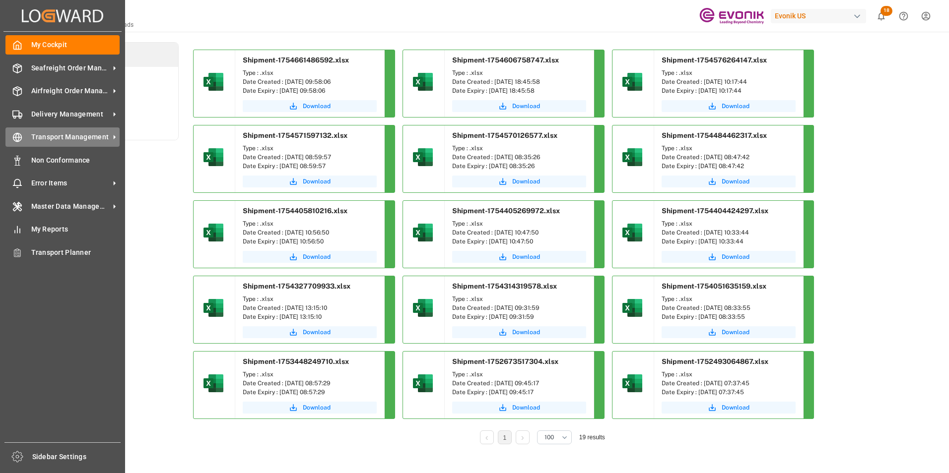
click at [80, 138] on span "Transport Management" at bounding box center [70, 137] width 78 height 10
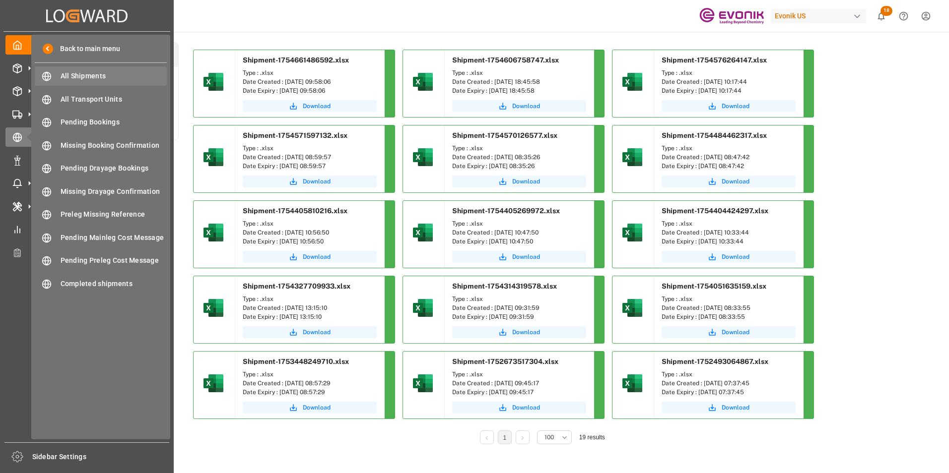
click at [75, 75] on span "All Shipments" at bounding box center [114, 76] width 107 height 10
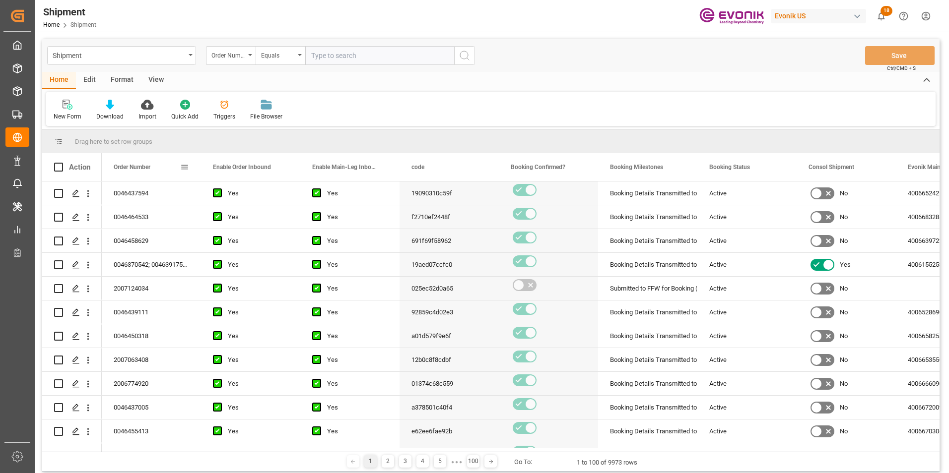
click at [182, 167] on span at bounding box center [184, 167] width 9 height 9
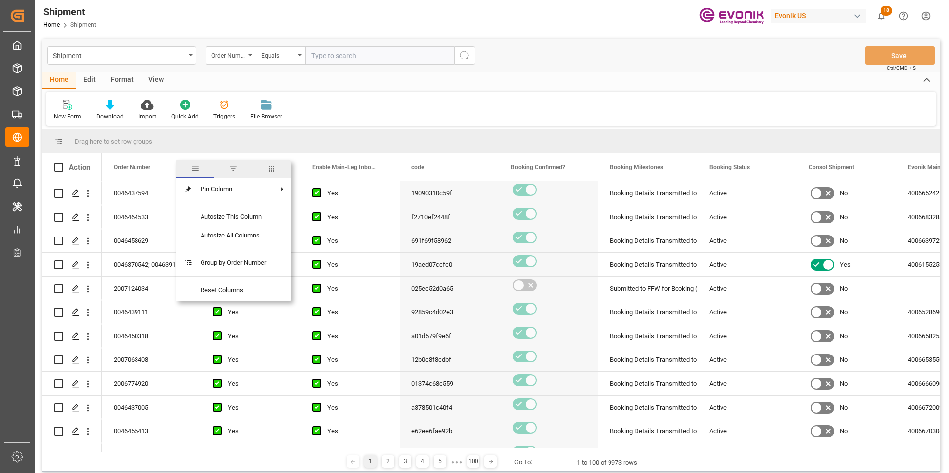
click at [273, 167] on span "columns" at bounding box center [271, 168] width 9 height 9
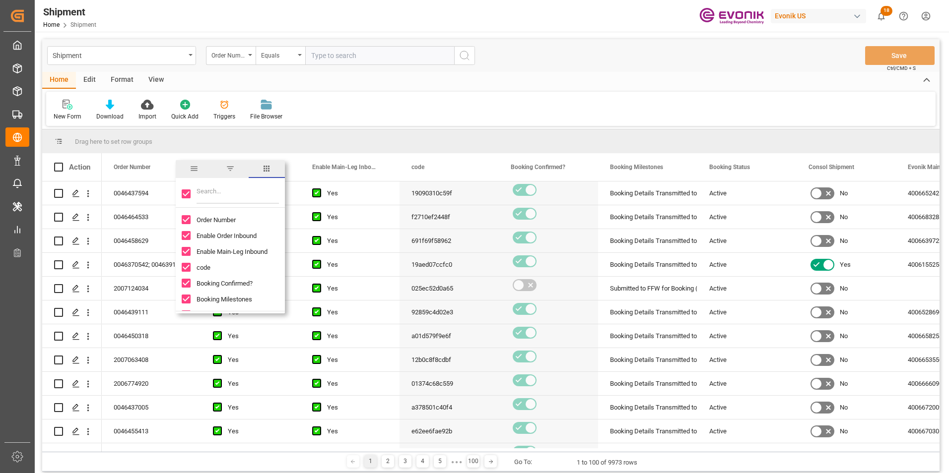
click at [187, 194] on input "Toggle Select All Columns" at bounding box center [186, 194] width 9 height 9
checkbox input "false"
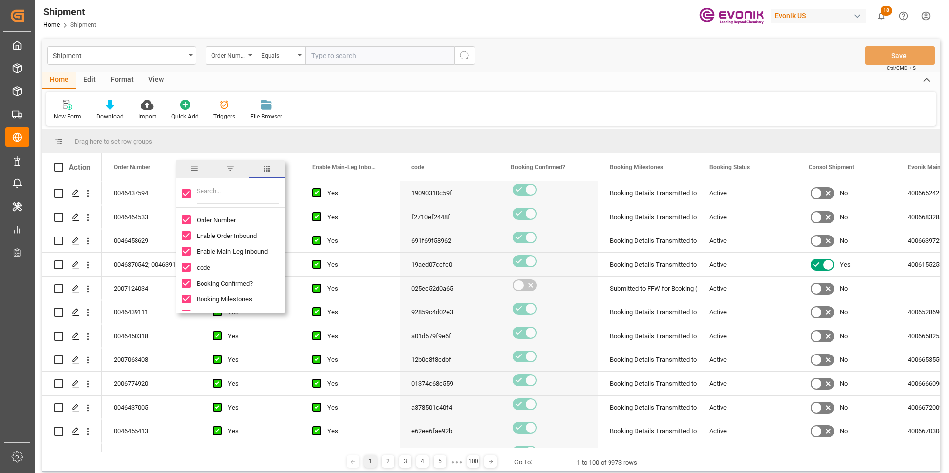
checkbox input "false"
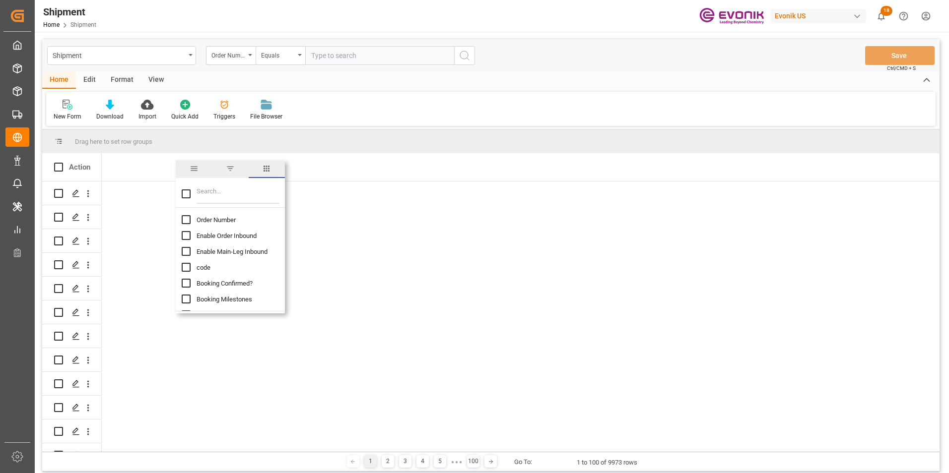
click at [185, 218] on input "Order Number column toggle visibility (hidden)" at bounding box center [186, 219] width 9 height 9
checkbox input "true"
checkbox input "false"
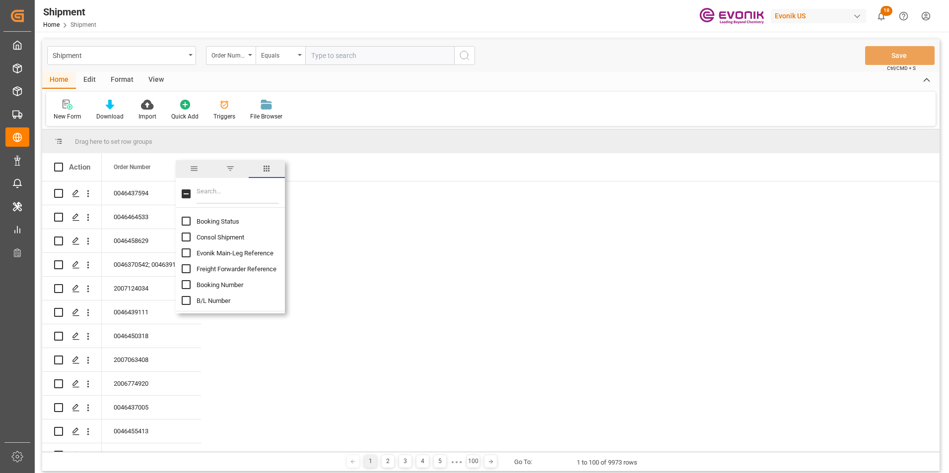
scroll to position [99, 0]
click at [186, 262] on input "Freight Forwarder Reference column toggle visibility (hidden)" at bounding box center [186, 263] width 9 height 9
checkbox input "true"
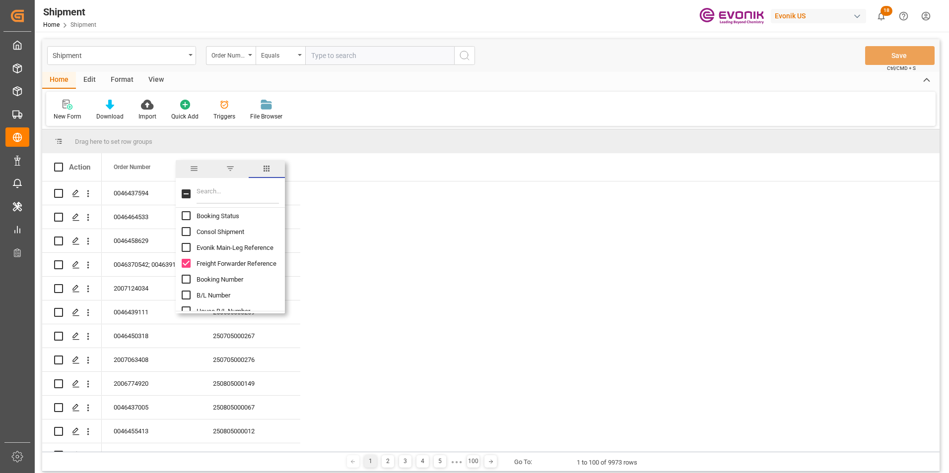
click at [185, 280] on input "Booking Number column toggle visibility (hidden)" at bounding box center [186, 279] width 9 height 9
checkbox input "true"
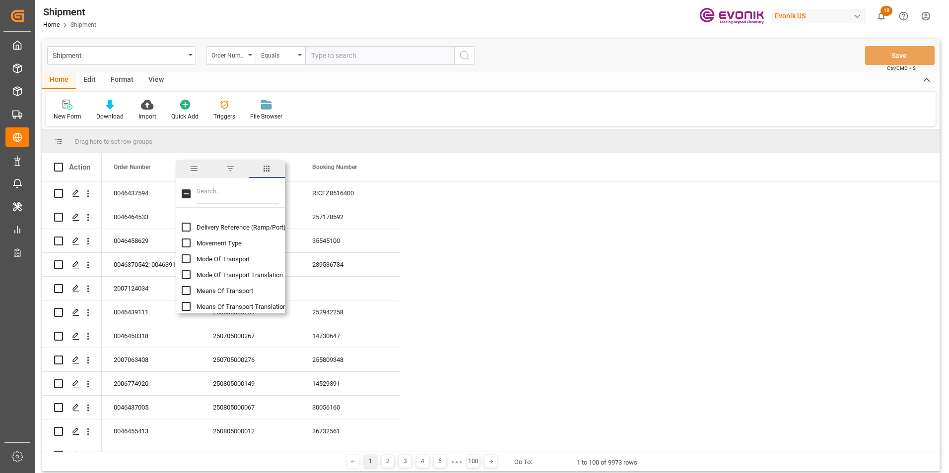
scroll to position [248, 0]
click at [186, 273] on input "Means Of Transport column toggle visibility (hidden)" at bounding box center [186, 273] width 9 height 9
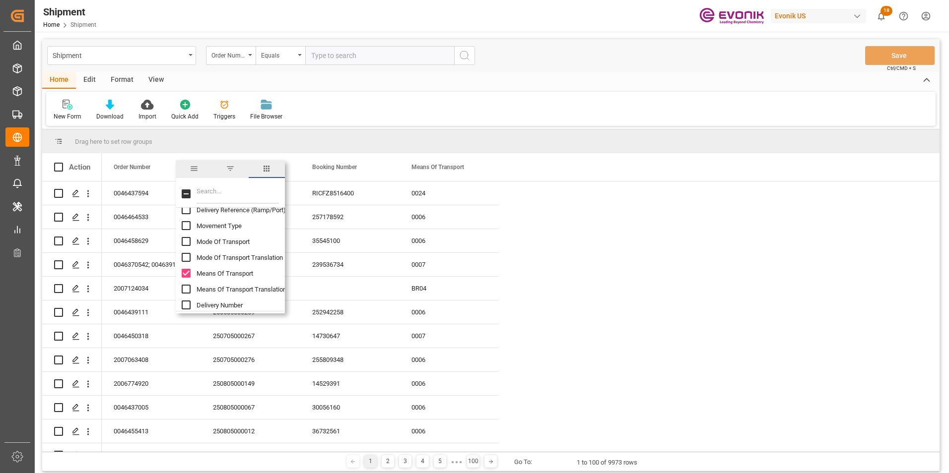
click at [186, 273] on input "Means Of Transport column toggle visibility (visible)" at bounding box center [186, 273] width 9 height 9
checkbox input "false"
click at [187, 292] on input "Means Of Transport Translation column toggle visibility (hidden)" at bounding box center [186, 289] width 9 height 9
checkbox input "true"
click at [188, 255] on input "Mode Of Transport Translation column toggle visibility (hidden)" at bounding box center [186, 257] width 9 height 9
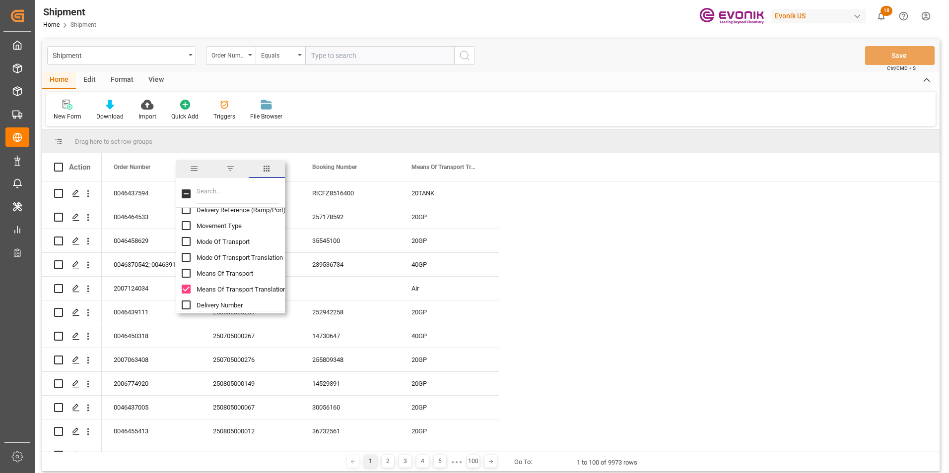
checkbox input "true"
click at [186, 289] on input "Means Of Transport Translation column toggle visibility (visible)" at bounding box center [186, 289] width 9 height 9
checkbox input "false"
click at [187, 246] on input "Ocean Carrier Short Name column toggle visibility (hidden)" at bounding box center [186, 245] width 9 height 9
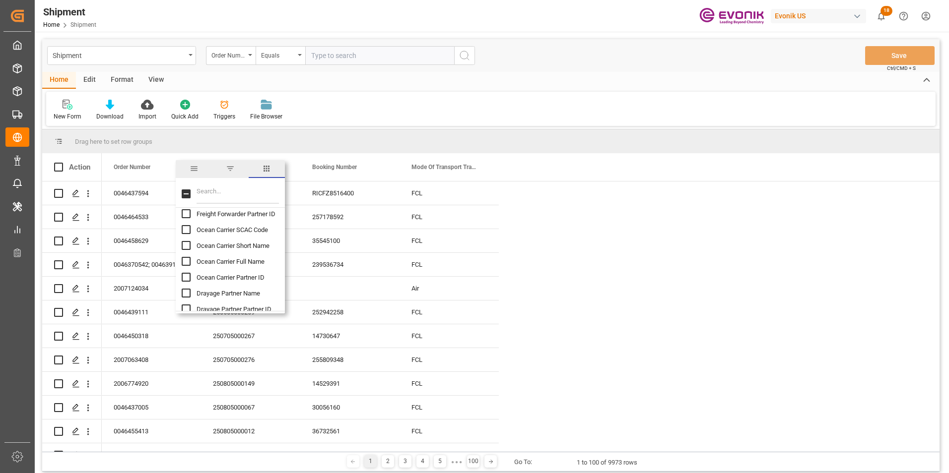
checkbox input "true"
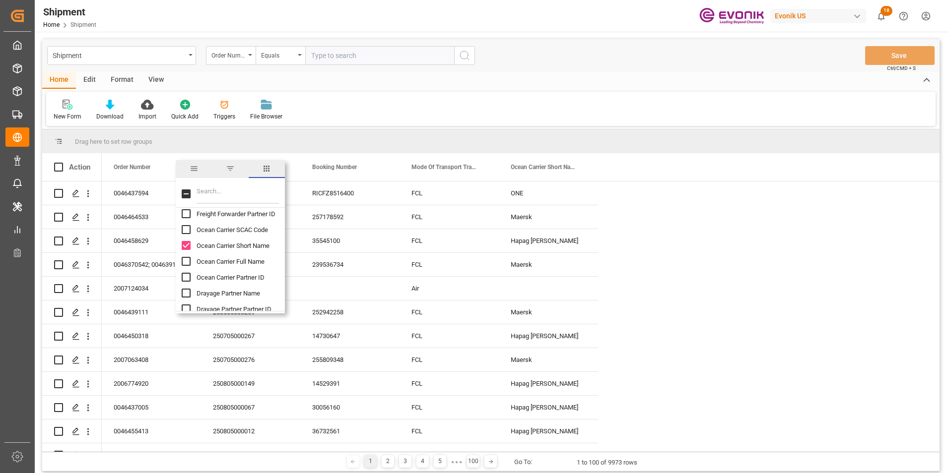
click at [186, 261] on input "Ocean Carrier Full Name column toggle visibility (hidden)" at bounding box center [186, 261] width 9 height 9
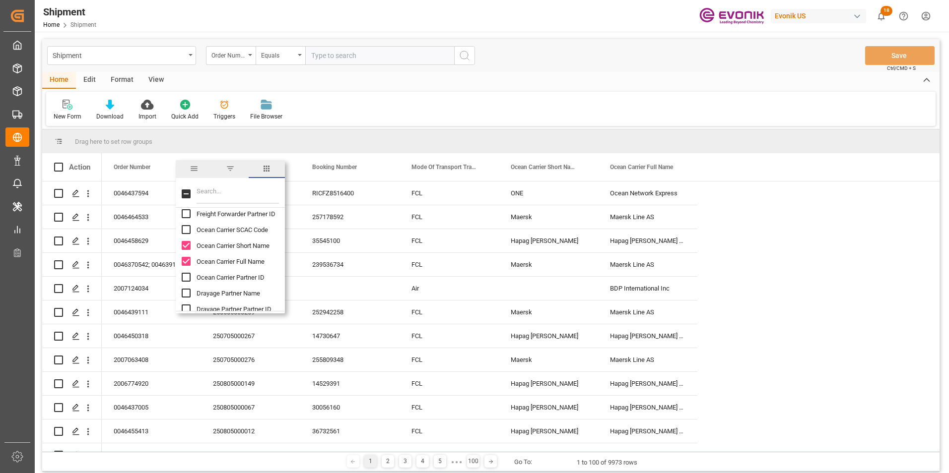
click at [187, 261] on input "Ocean Carrier Full Name column toggle visibility (visible)" at bounding box center [186, 261] width 9 height 9
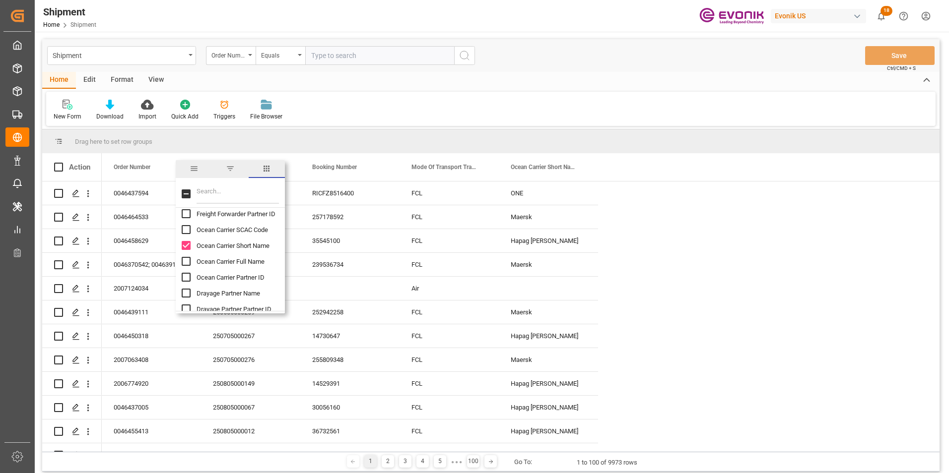
click at [186, 262] on input "Ocean Carrier Full Name column toggle visibility (hidden)" at bounding box center [186, 261] width 9 height 9
checkbox input "true"
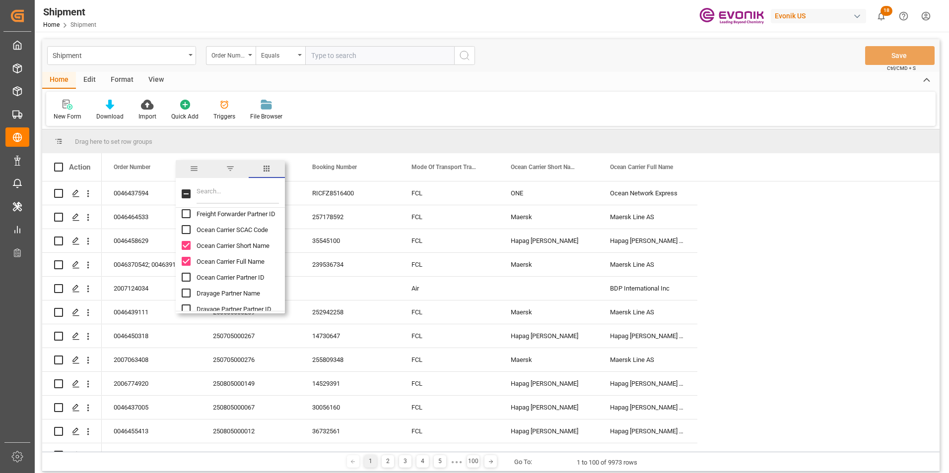
click at [187, 246] on input "Ocean Carrier Short Name column toggle visibility (visible)" at bounding box center [186, 245] width 9 height 9
checkbox input "false"
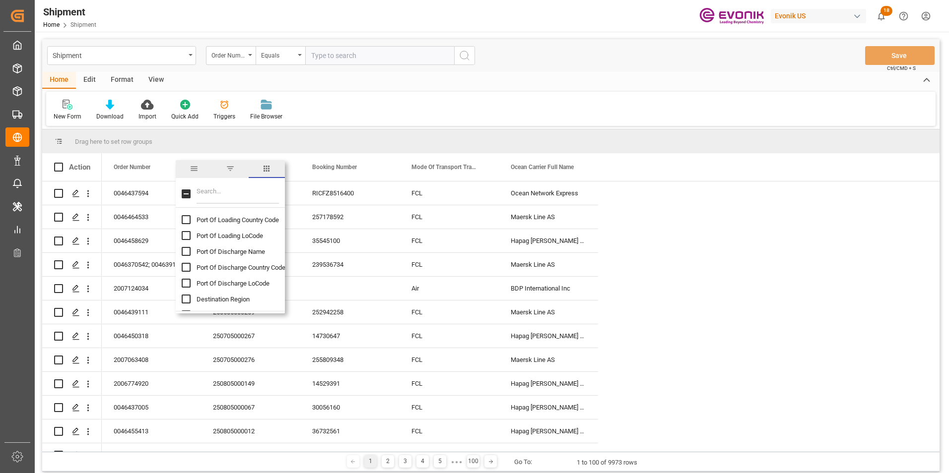
scroll to position [744, 0]
click at [185, 252] on input "Port Of Loading Name column toggle visibility (hidden)" at bounding box center [186, 253] width 9 height 9
checkbox input "true"
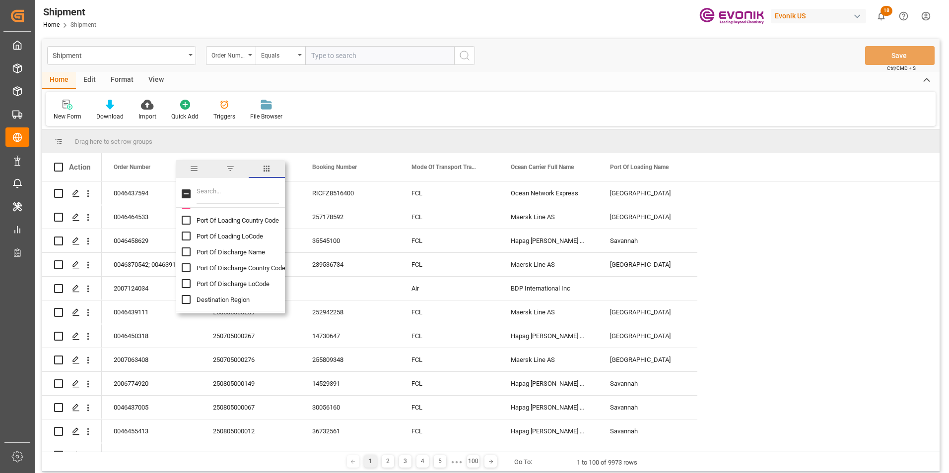
scroll to position [794, 0]
click at [186, 250] on input "Port Of Discharge Name column toggle visibility (hidden)" at bounding box center [186, 251] width 9 height 9
checkbox input "true"
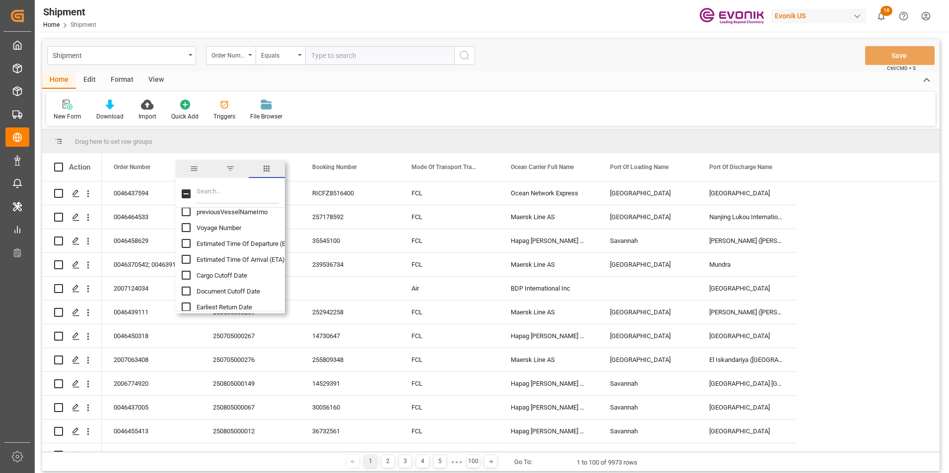
scroll to position [993, 0]
click at [185, 226] on input "Estimated Time Of Departure (ETD) column toggle visibility (hidden)" at bounding box center [186, 227] width 9 height 9
checkbox input "true"
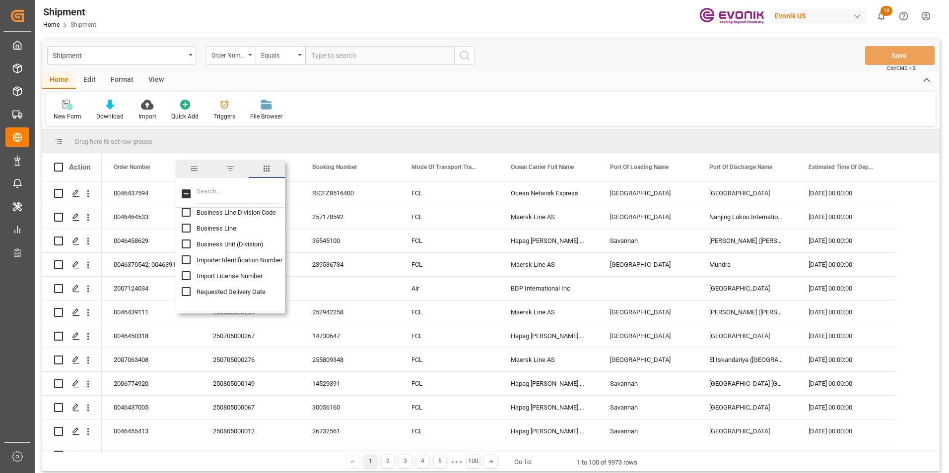
scroll to position [1737, 0]
click at [184, 245] on input "Business Line column toggle visibility (hidden)" at bounding box center [186, 245] width 9 height 9
checkbox input "true"
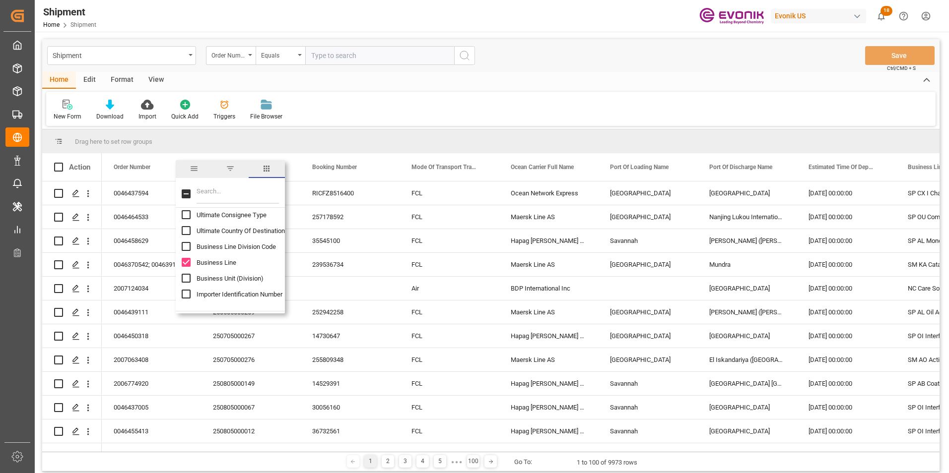
scroll to position [1687, 0]
click at [185, 262] on input "Ultimate Country Of Destination column toggle visibility (hidden)" at bounding box center [186, 263] width 9 height 9
checkbox input "true"
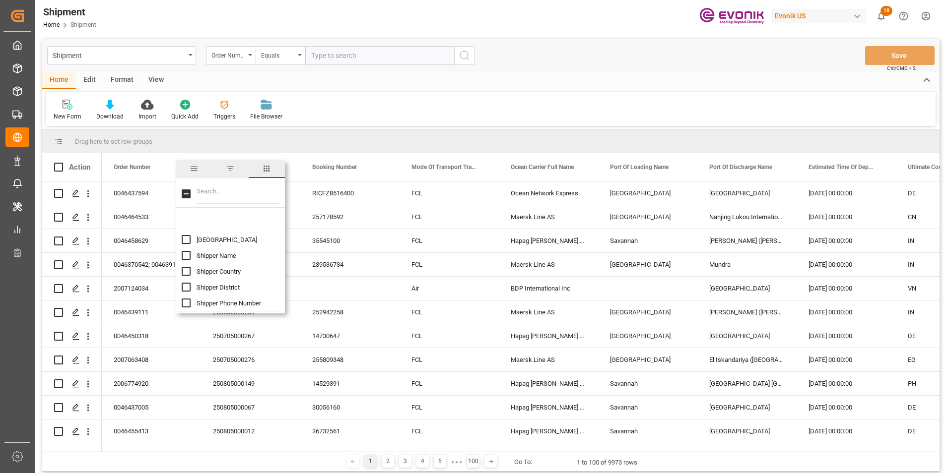
scroll to position [1936, 0]
click at [186, 268] on input "Ship From Partner ID column toggle visibility (hidden)" at bounding box center [186, 269] width 9 height 9
checkbox input "true"
click at [186, 285] on input "Ship From Name column toggle visibility (hidden)" at bounding box center [186, 285] width 9 height 9
checkbox input "true"
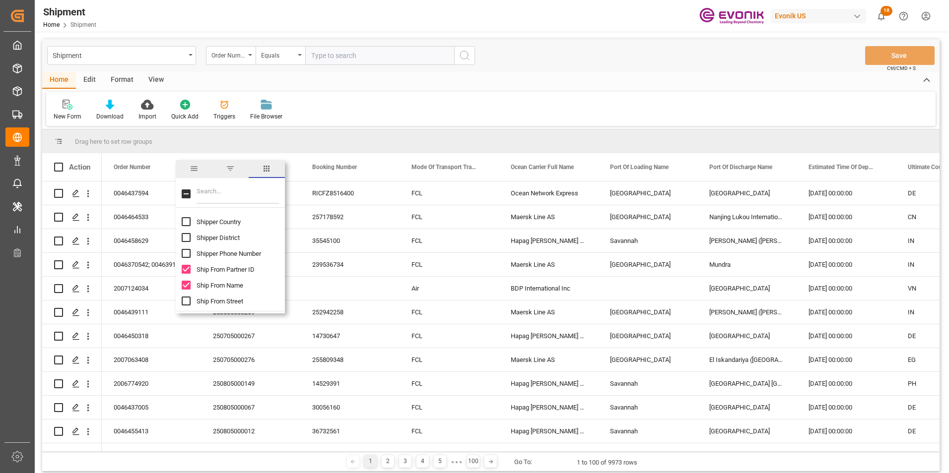
scroll to position [1985, 0]
click at [188, 282] on input "Ship From City column toggle visibility (hidden)" at bounding box center [186, 283] width 9 height 9
checkbox input "true"
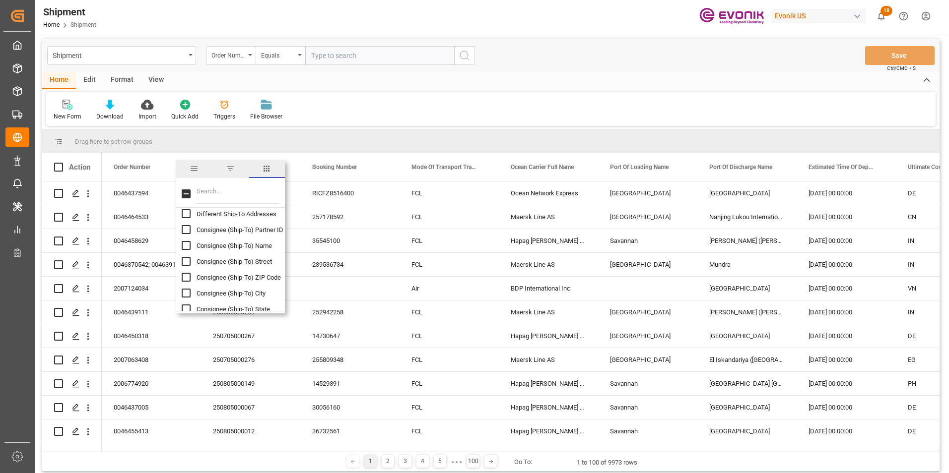
click at [185, 244] on input "Consignee (Ship-To) Name column toggle visibility (hidden)" at bounding box center [186, 245] width 9 height 9
checkbox input "true"
click at [186, 294] on input "Consignee (Ship-To) City column toggle visibility (hidden)" at bounding box center [186, 293] width 9 height 9
checkbox input "true"
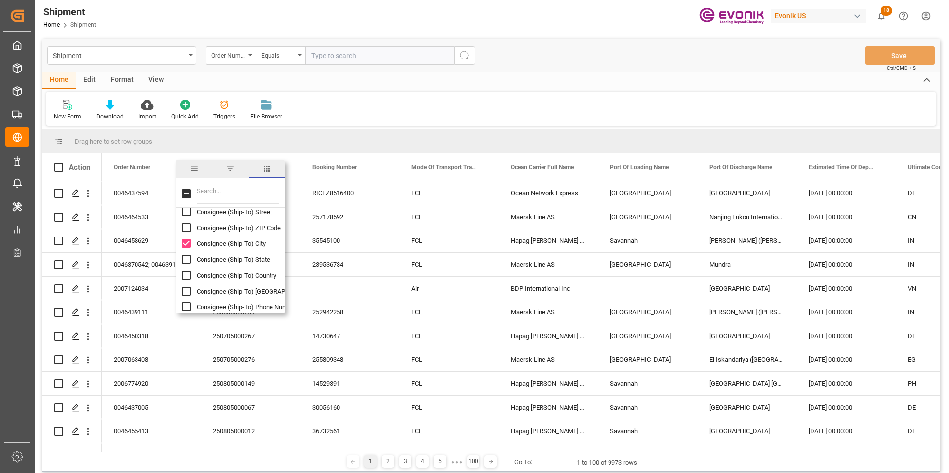
click at [187, 276] on input "Consignee (Ship-To) Country column toggle visibility (hidden)" at bounding box center [186, 275] width 9 height 9
checkbox input "true"
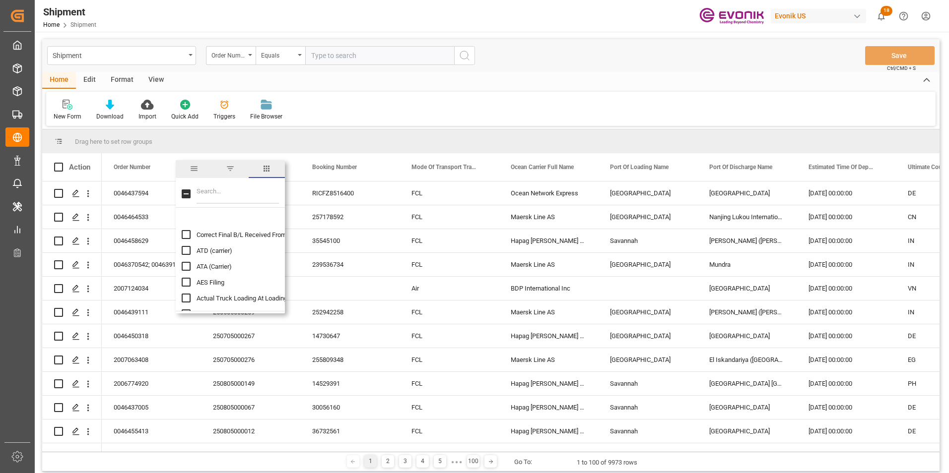
scroll to position [3573, 0]
click at [187, 234] on input "ATD (carrier) column toggle visibility (hidden)" at bounding box center [186, 235] width 9 height 9
checkbox input "true"
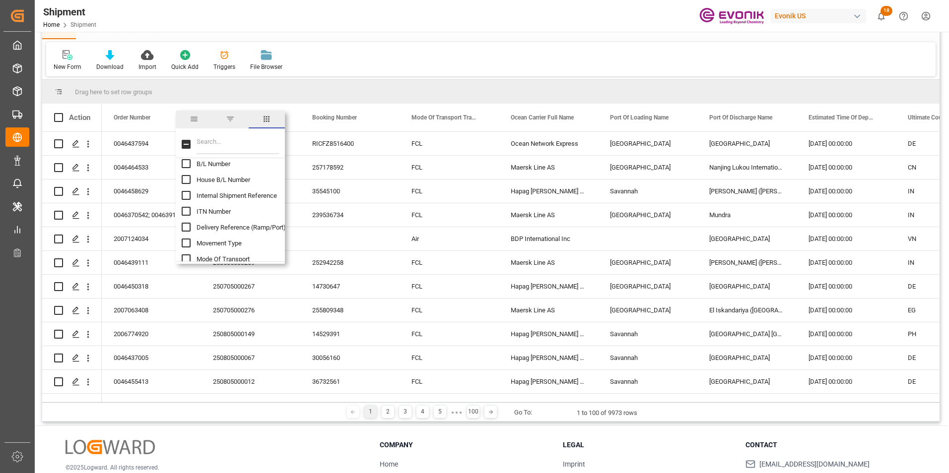
scroll to position [199, 0]
click at [183, 223] on input "Movement Type column toggle visibility (hidden)" at bounding box center [186, 225] width 9 height 9
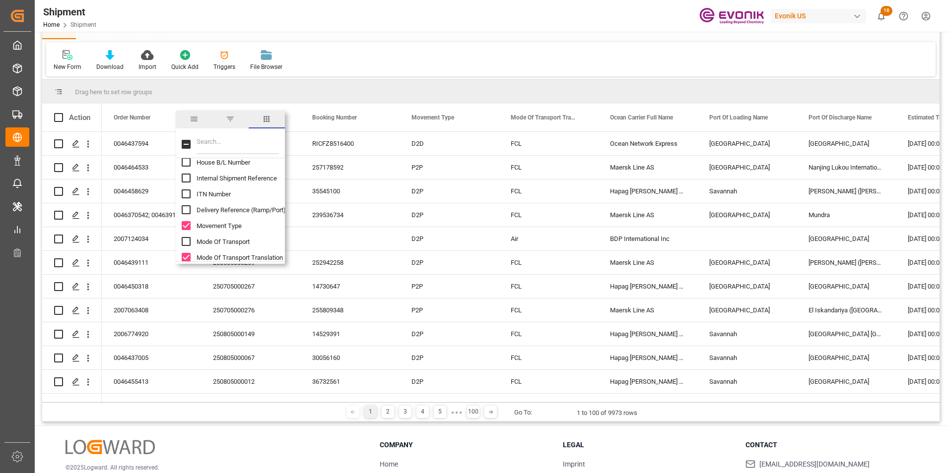
click at [185, 224] on input "Movement Type column toggle visibility (visible)" at bounding box center [186, 225] width 9 height 9
checkbox input "false"
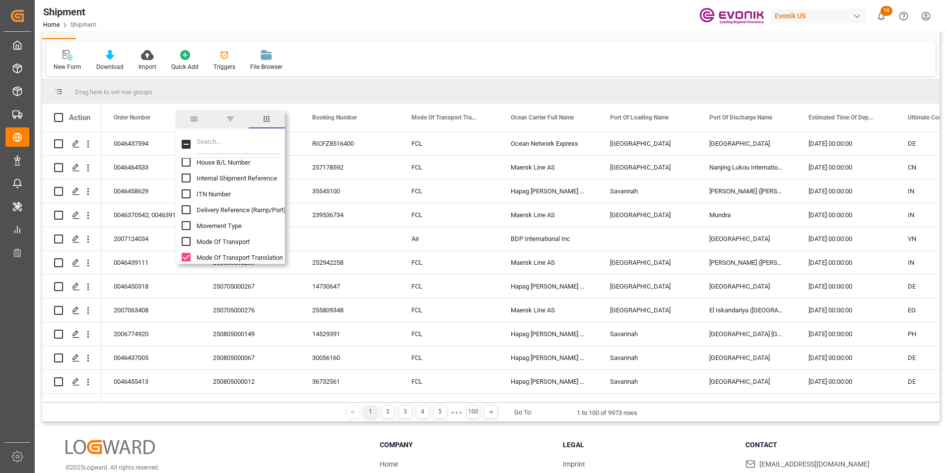
scroll to position [248, 0]
click at [187, 241] on input "Means Of Transport Translation column toggle visibility (hidden)" at bounding box center [186, 239] width 9 height 9
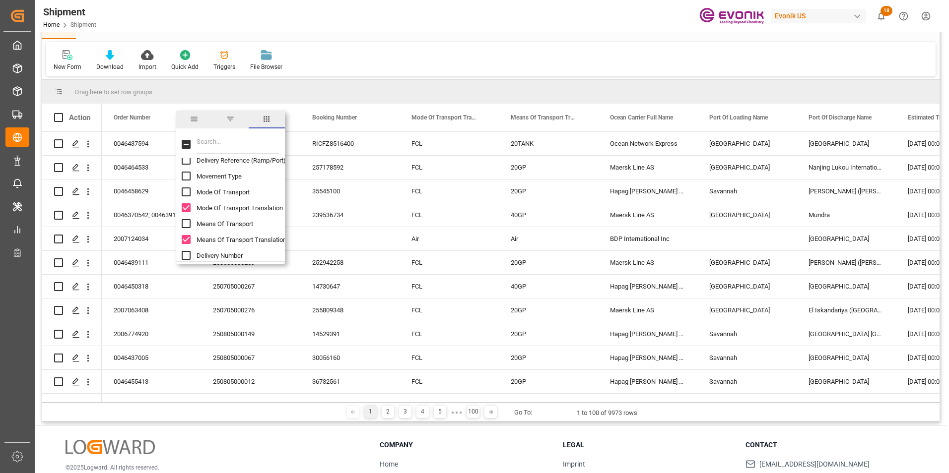
click at [187, 240] on input "Means Of Transport Translation column toggle visibility (visible)" at bounding box center [186, 239] width 9 height 9
checkbox input "false"
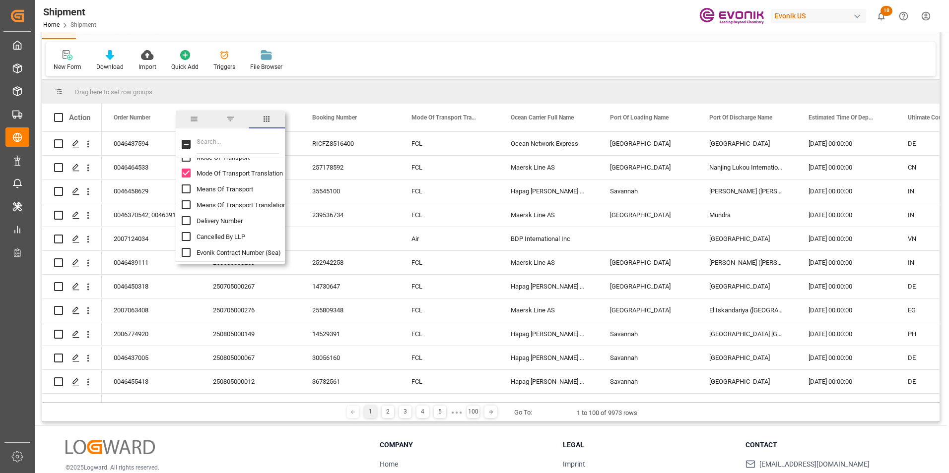
scroll to position [298, 0]
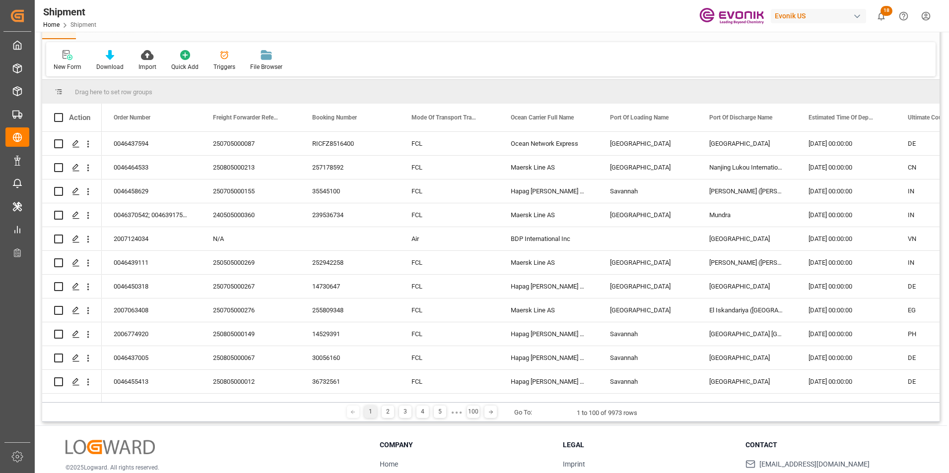
click at [418, 65] on div "New Form Download Import Quick Add Triggers File Browser" at bounding box center [490, 59] width 889 height 34
click at [108, 54] on icon at bounding box center [110, 55] width 8 height 10
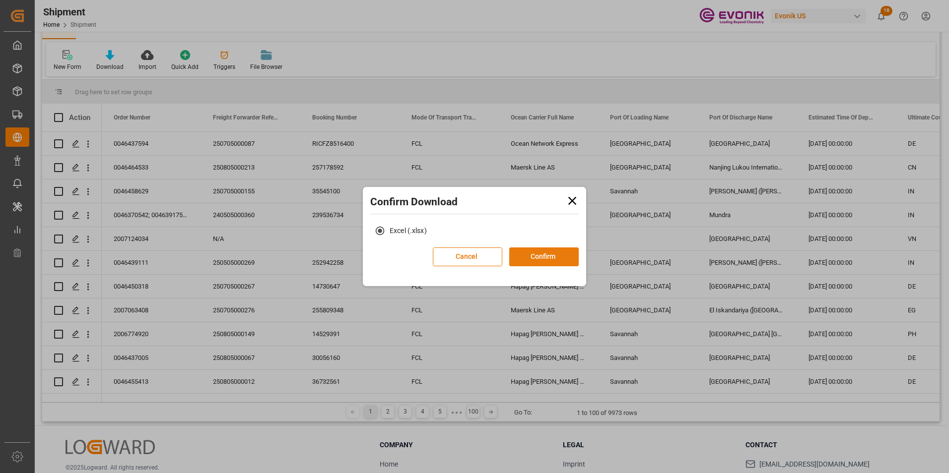
click at [546, 262] on button "Confirm" at bounding box center [543, 257] width 69 height 19
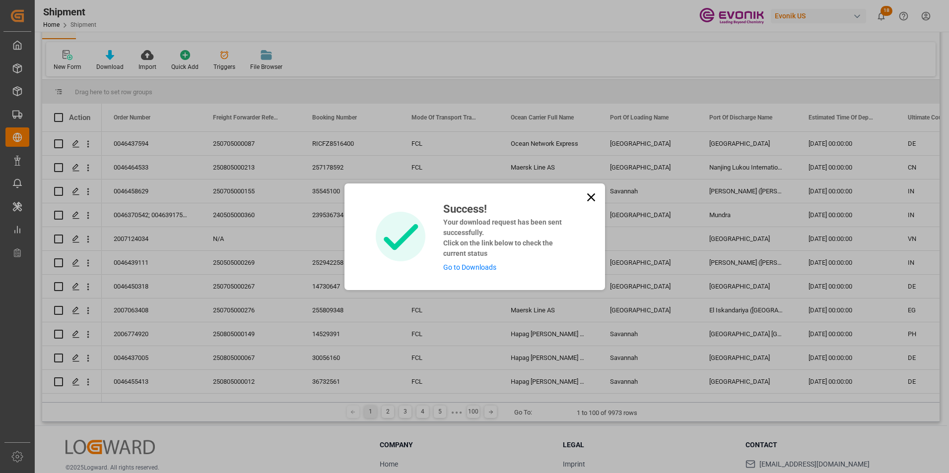
click at [467, 269] on link "Go to Downloads" at bounding box center [469, 268] width 53 height 8
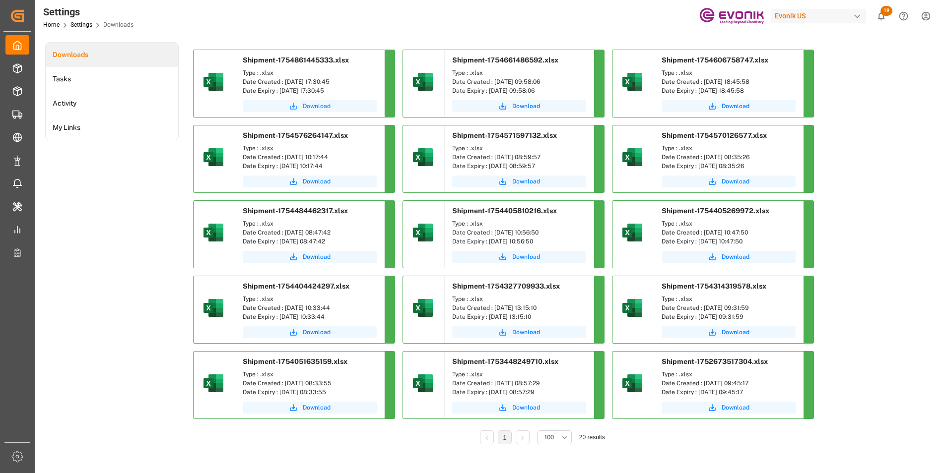
click at [318, 103] on span "Download" at bounding box center [317, 106] width 28 height 9
